Goal: Information Seeking & Learning: Learn about a topic

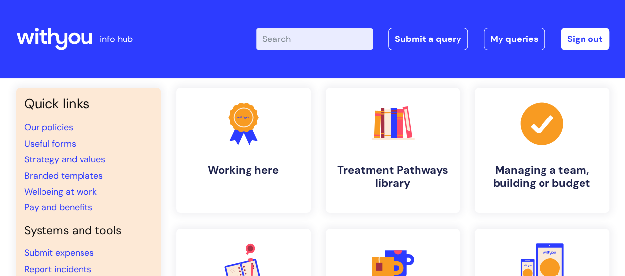
click at [308, 37] on input "Enter your search term here..." at bounding box center [315, 39] width 116 height 22
type input "g"
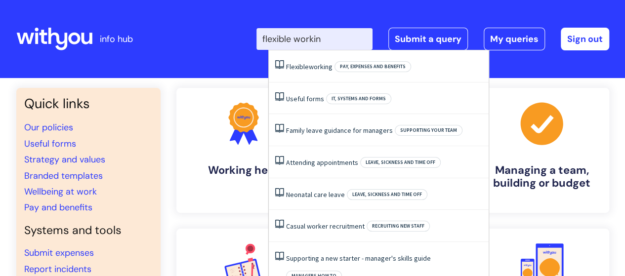
type input "flexible working"
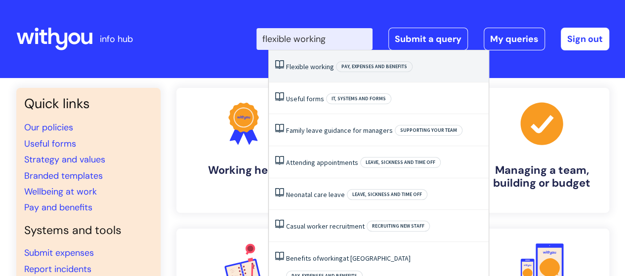
click at [321, 63] on span "working" at bounding box center [322, 66] width 24 height 9
